Goal: Information Seeking & Learning: Learn about a topic

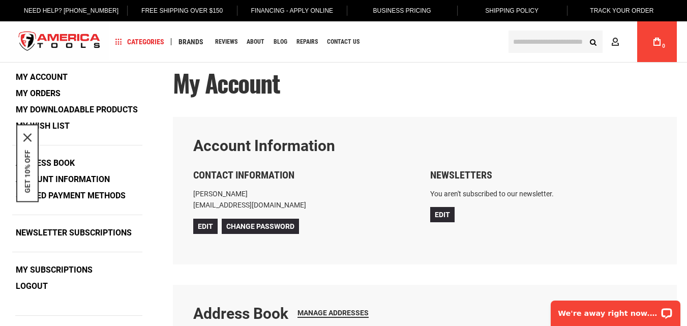
scroll to position [12, 0]
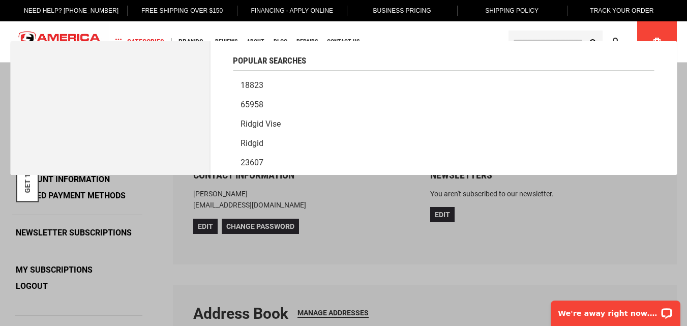
click at [552, 38] on input "text" at bounding box center [555, 41] width 94 height 22
type input "******"
click at [583, 32] on button "Search" at bounding box center [592, 41] width 19 height 19
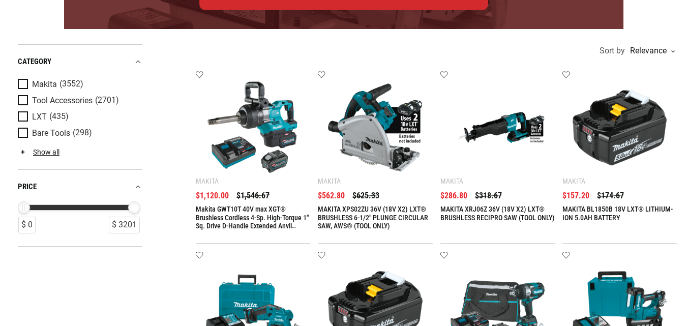
scroll to position [220, 0]
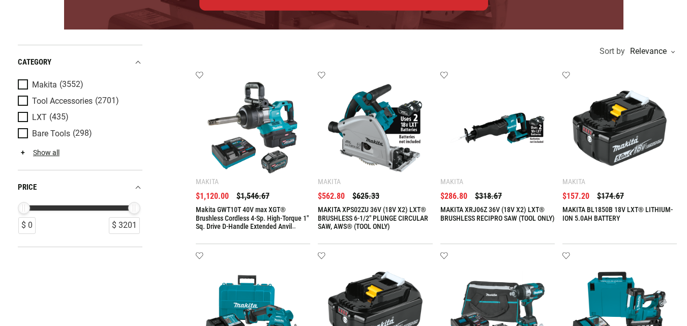
drag, startPoint x: 388, startPoint y: 274, endPoint x: 315, endPoint y: 263, distance: 74.0
copy link "MAKITA BL1860B 18V LXT® LITHIUM-ION 6.0AH BATTERY"
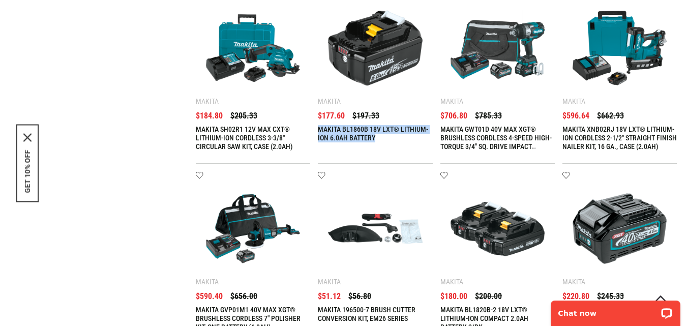
scroll to position [573, 0]
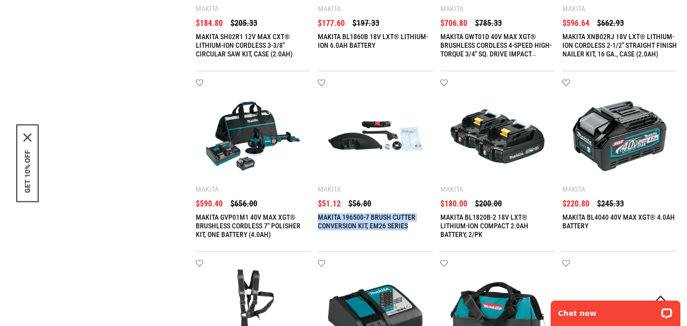
drag, startPoint x: 409, startPoint y: 99, endPoint x: 318, endPoint y: 87, distance: 92.2
click at [318, 213] on div "MAKITA 196500-7 BRUSH CUTTER CONVERSION KIT, EM26 SERIES" at bounding box center [375, 225] width 114 height 25
copy link "MAKITA 196500-7 BRUSH CUTTER CONVERSION KIT, EM26 SERIES"
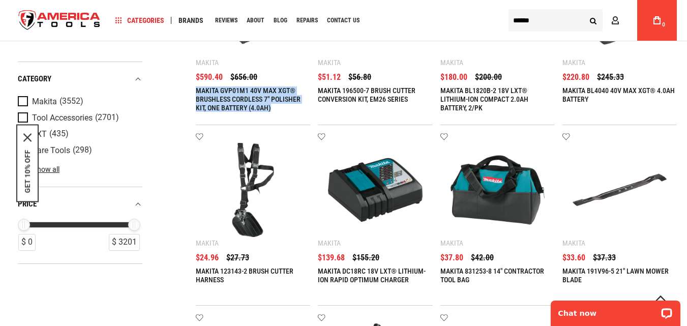
drag, startPoint x: 273, startPoint y: 107, endPoint x: 196, endPoint y: 90, distance: 79.2
click at [196, 90] on div "MAKITA GVP01M1 40V MAX XGT® BRUSHLESS CORDLESS 7" POLISHER KIT, ONE BATTERY (4.…" at bounding box center [253, 98] width 114 height 25
copy link "MAKITA GVP01M1 40V MAX XGT® BRUSHLESS CORDLESS 7" POLISHER KIT, ONE BATTERY (4.…"
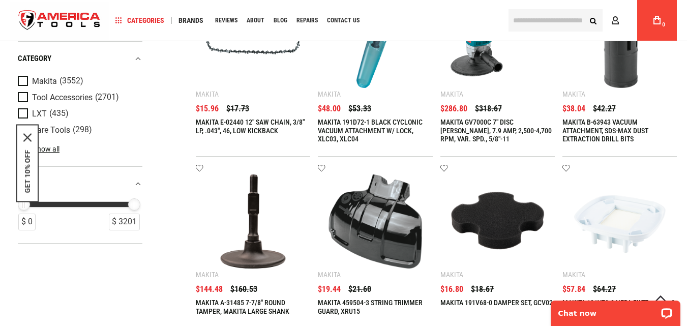
scroll to position [1028, 0]
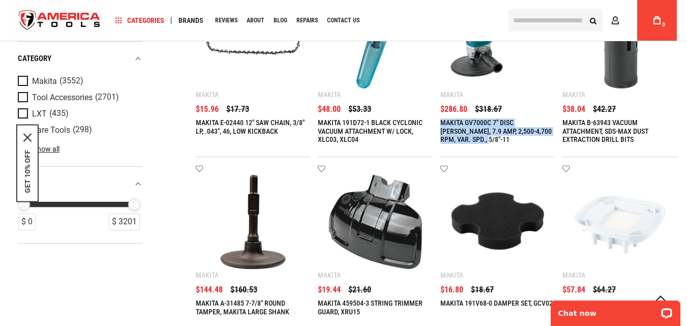
drag, startPoint x: 468, startPoint y: 140, endPoint x: 441, endPoint y: 125, distance: 30.5
click at [441, 125] on div "MAKITA GV7000C 7" DISC SANDER, 7.9 AMP, 2,500-4,700 RPM, VAR. SPD., 5/8"-11" at bounding box center [497, 130] width 114 height 25
copy link "MAKITA GV7000C 7" DISC SANDER, 7.9 AMP, 2,500-4,700 RPM, VAR. SPD., 5/8"-11"
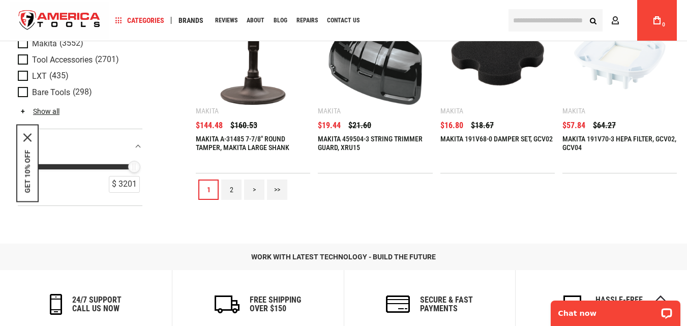
scroll to position [1184, 0]
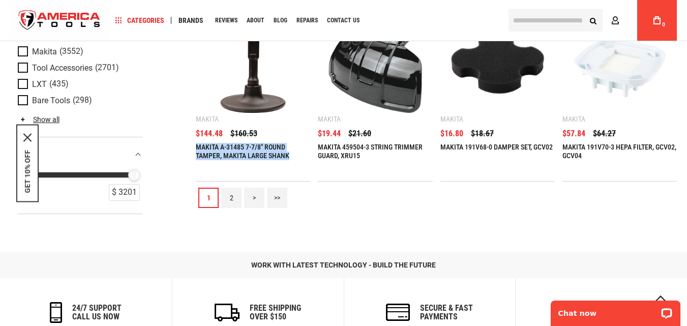
drag, startPoint x: 294, startPoint y: 155, endPoint x: 196, endPoint y: 145, distance: 99.0
click at [196, 145] on div "MAKITA A-31485 7-7/8" ROUND TAMPER, MAKITA LARGE SHANK" at bounding box center [253, 155] width 114 height 25
copy link "MAKITA A-31485 7-7/8" ROUND TAMPER, MAKITA LARGE SHANK"
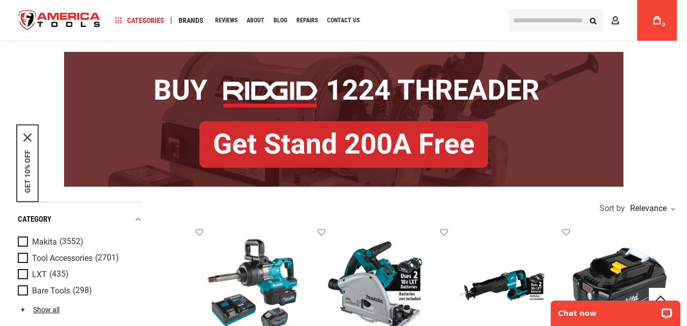
scroll to position [0, 0]
